Goal: Information Seeking & Learning: Find specific page/section

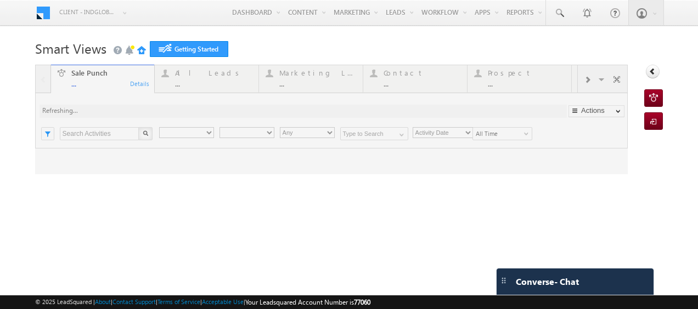
type input "Any Owner"
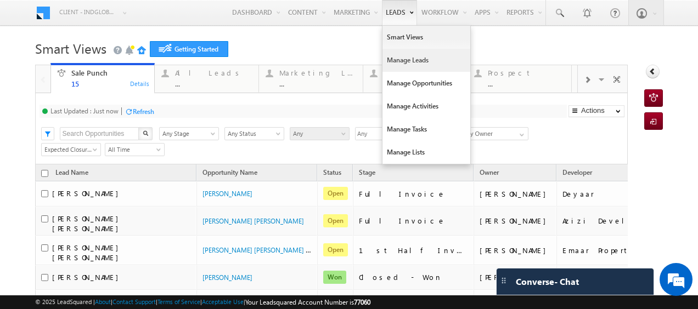
click at [400, 64] on link "Manage Leads" at bounding box center [426, 60] width 88 height 23
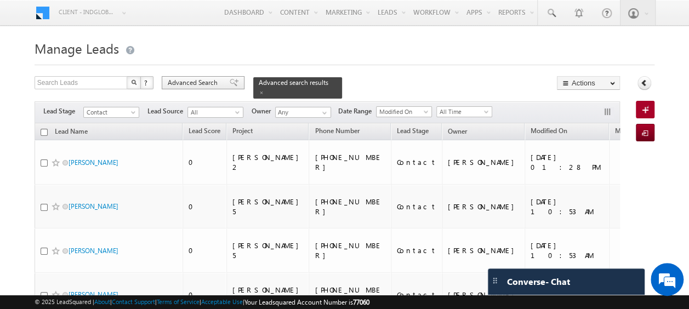
click at [201, 83] on span "Advanced Search" at bounding box center [194, 83] width 53 height 10
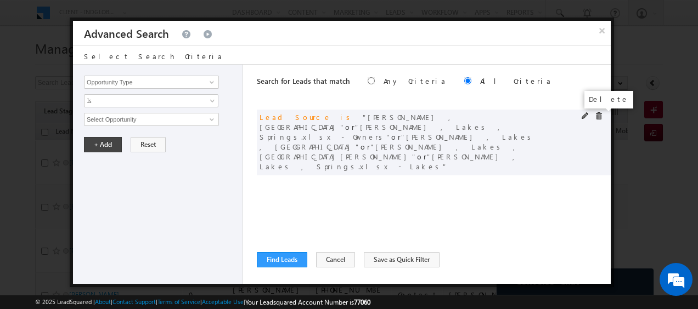
click at [599, 116] on span at bounding box center [599, 116] width 8 height 8
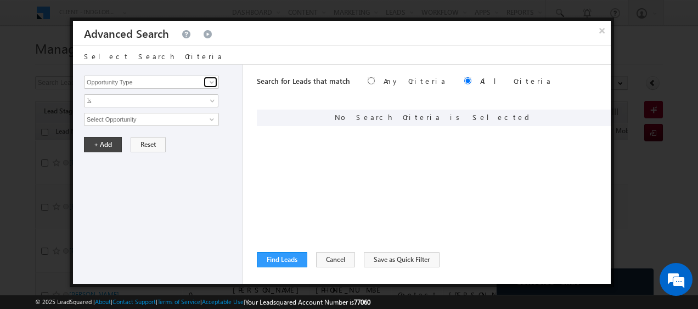
click at [211, 84] on span at bounding box center [211, 82] width 9 height 9
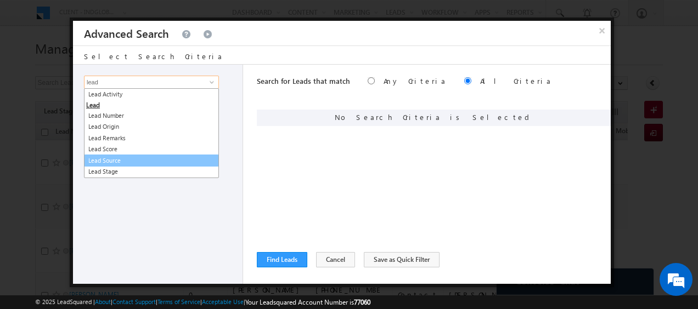
click at [122, 157] on link "Lead Source" at bounding box center [151, 161] width 135 height 13
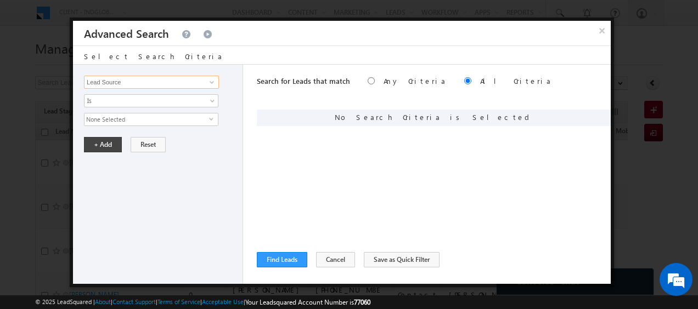
type input "Lead Source"
click at [199, 121] on span "None Selected" at bounding box center [146, 120] width 125 height 12
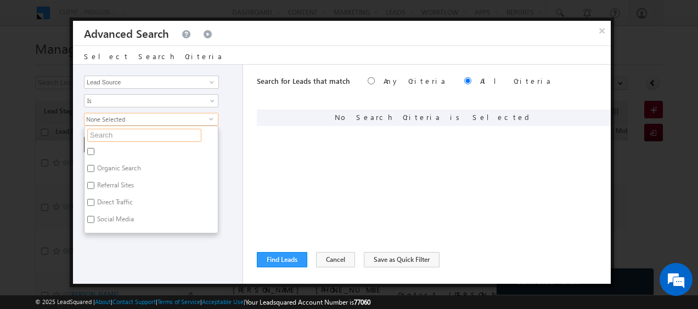
click at [132, 135] on input "text" at bounding box center [144, 135] width 114 height 13
type input "bay"
type input "bayut"
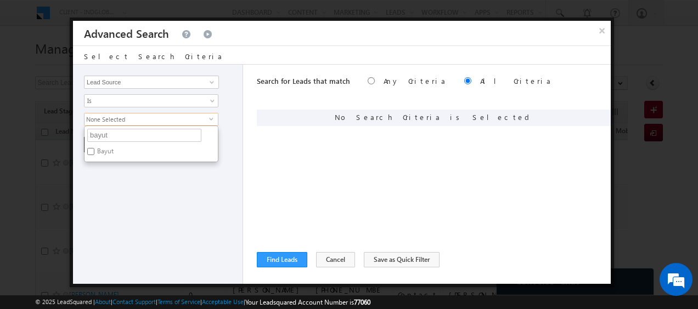
click at [93, 148] on input "Bayut" at bounding box center [90, 151] width 7 height 7
checkbox input "true"
click at [150, 178] on div "Opportunity Type Lead Activity Task Sales Group Prospect Id Address 1 Address 2…" at bounding box center [158, 174] width 170 height 219
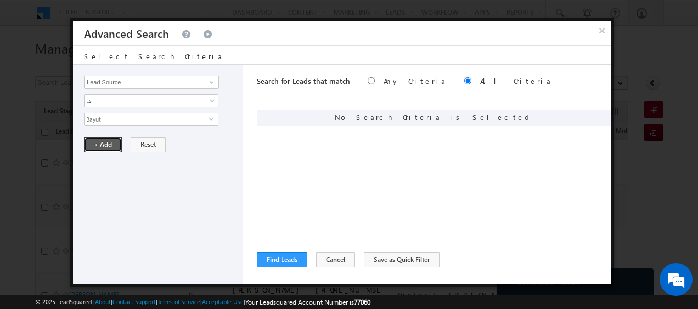
click at [104, 144] on button "+ Add" at bounding box center [103, 144] width 38 height 15
click at [206, 82] on link at bounding box center [210, 82] width 14 height 11
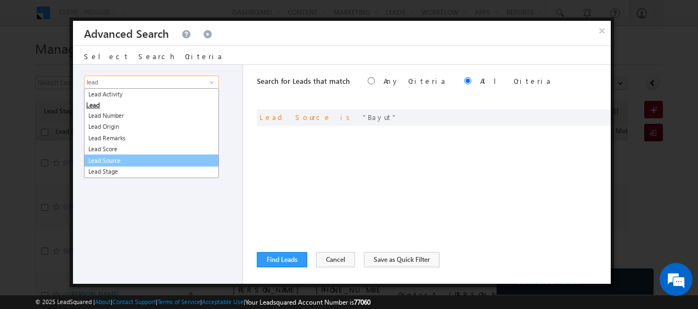
click at [116, 162] on link "Lead Source" at bounding box center [151, 161] width 135 height 13
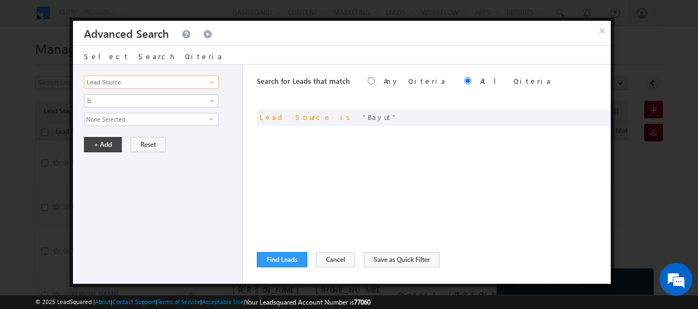
type input "Lead Source"
click at [133, 117] on span "None Selected" at bounding box center [146, 120] width 125 height 12
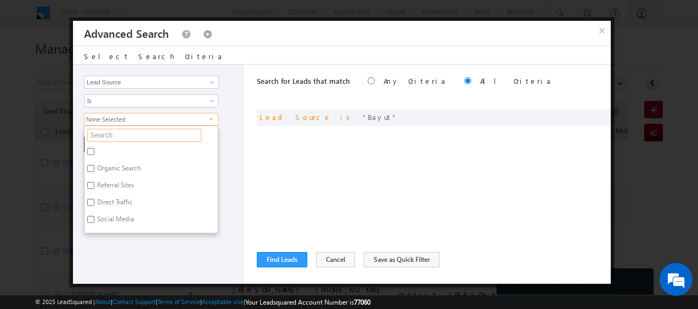
click at [118, 132] on input "text" at bounding box center [144, 135] width 114 height 13
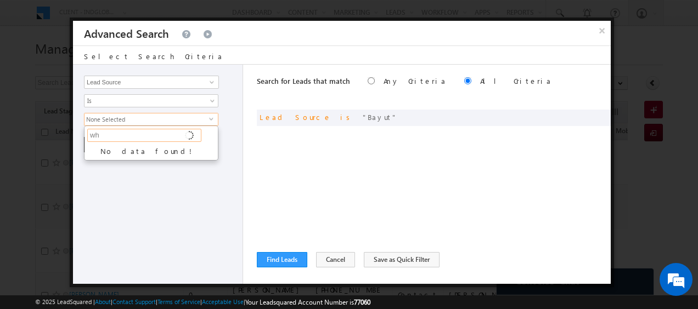
type input "w"
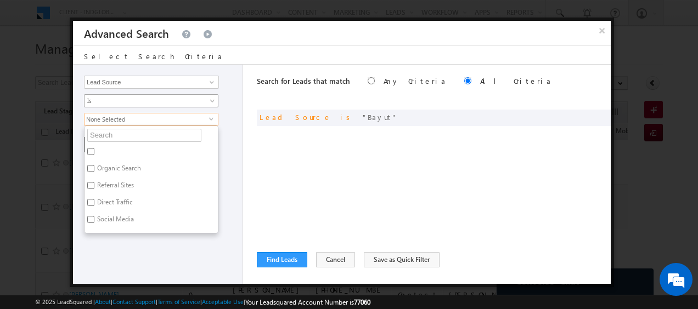
click at [167, 100] on span "Is" at bounding box center [143, 101] width 119 height 10
click at [295, 156] on div "Search for Leads that match Any Criteria All Criteria Note that the current tri…" at bounding box center [434, 174] width 354 height 219
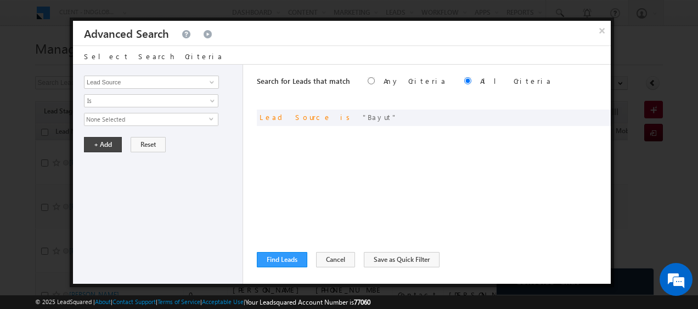
click at [209, 114] on span "select" at bounding box center [213, 123] width 9 height 19
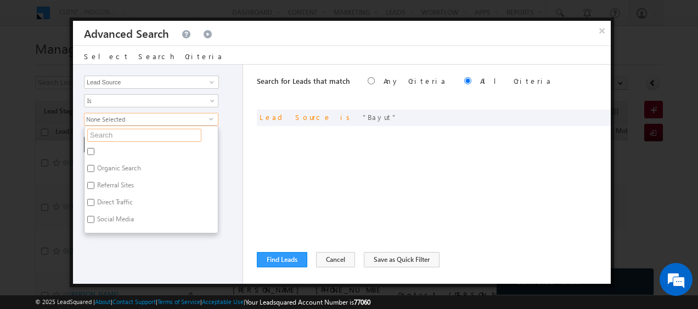
click at [143, 135] on input "text" at bounding box center [144, 135] width 114 height 13
type input "ba"
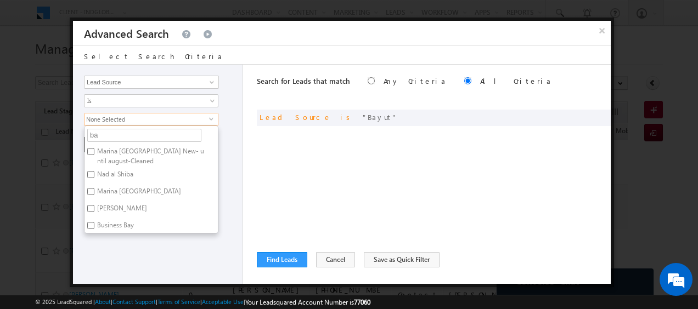
type input "bay"
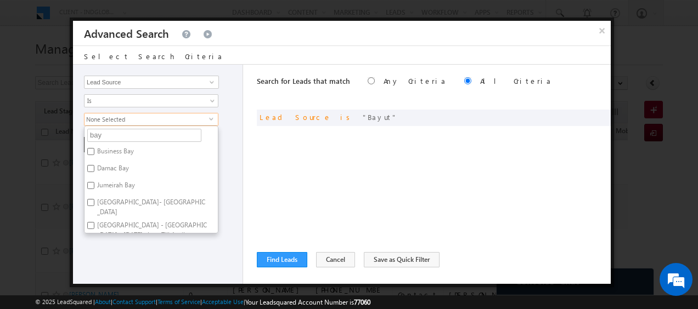
type input "bayu"
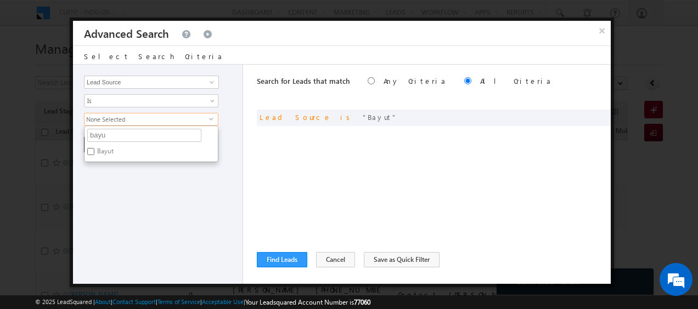
click at [237, 142] on div "Opportunity Type Lead Activity Task Sales Group Prospect Id Address 1 Address 2…" at bounding box center [158, 174] width 170 height 219
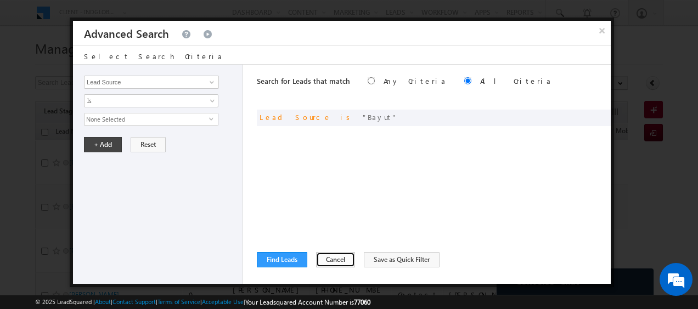
click at [331, 264] on button "Cancel" at bounding box center [335, 259] width 39 height 15
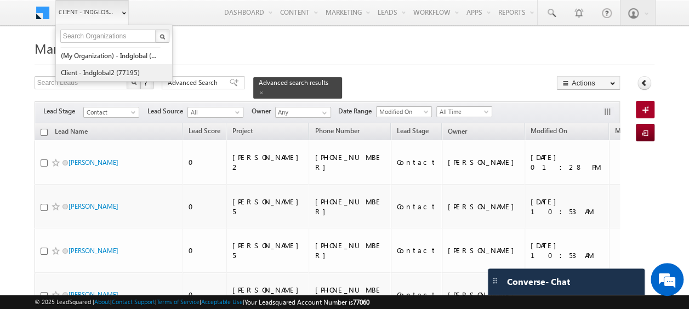
click at [108, 73] on link "Client - indglobal2 (77195)" at bounding box center [110, 72] width 100 height 17
